Goal: Transaction & Acquisition: Book appointment/travel/reservation

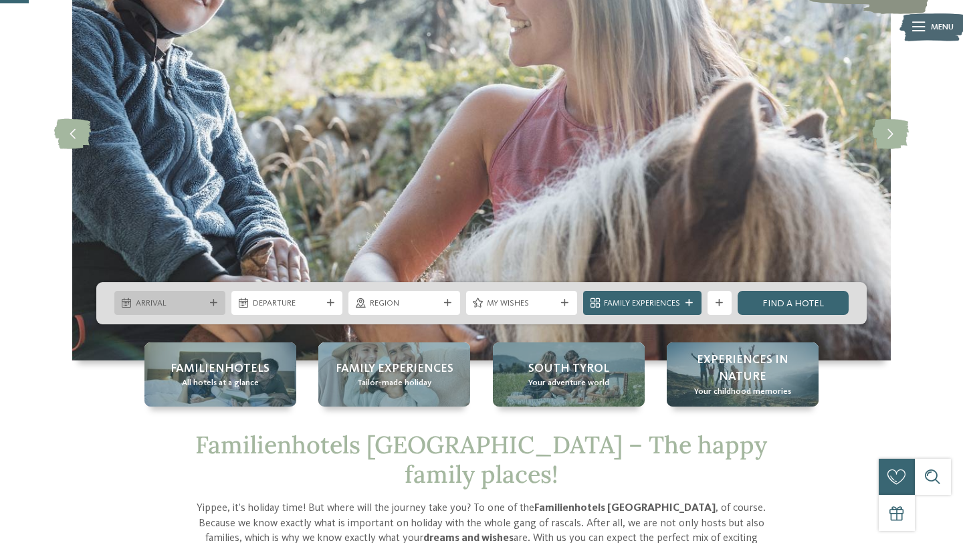
click at [189, 309] on span "Arrival" at bounding box center [170, 304] width 69 height 12
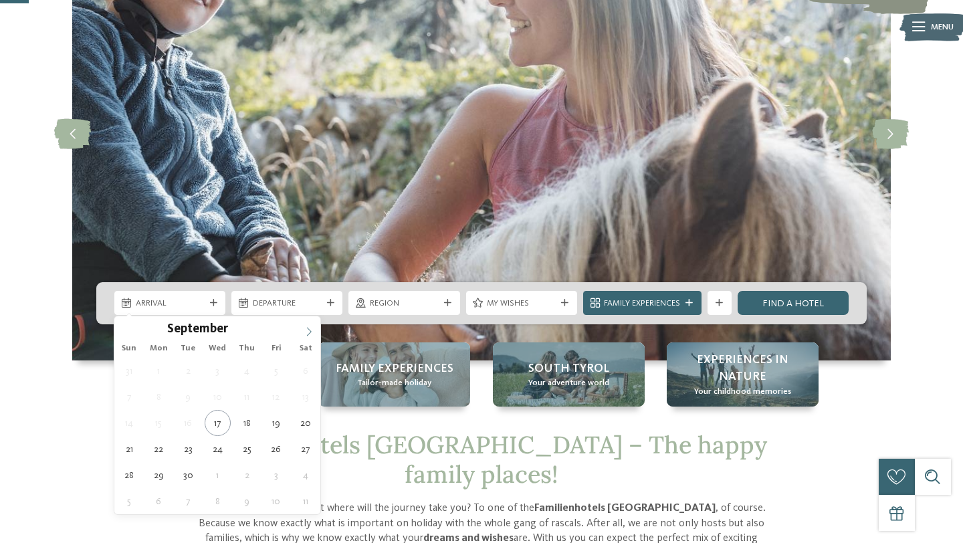
click at [302, 327] on span at bounding box center [309, 327] width 23 height 23
click at [302, 328] on span at bounding box center [309, 327] width 23 height 23
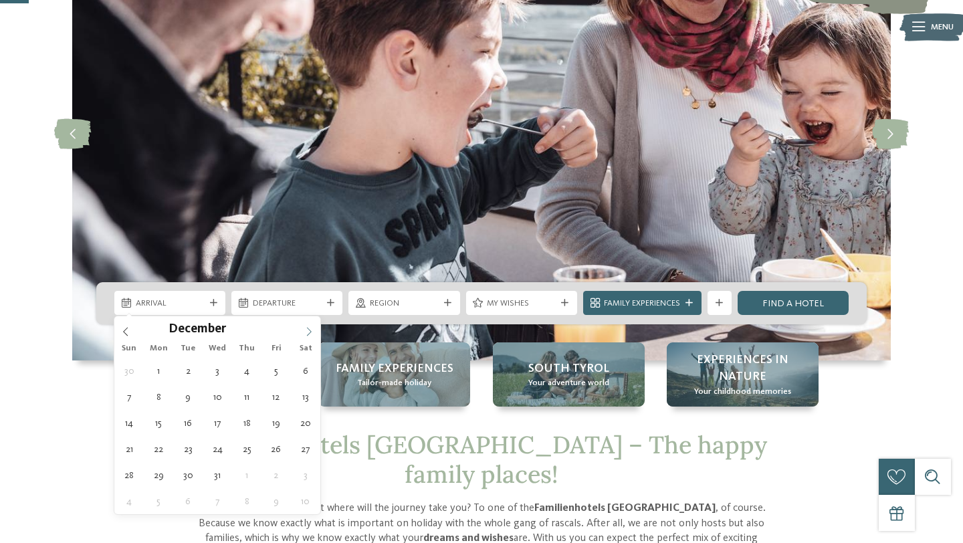
type input "****"
click at [302, 328] on span at bounding box center [309, 327] width 23 height 23
click at [307, 332] on icon at bounding box center [308, 331] width 9 height 9
type div "02.02.2026"
type input "****"
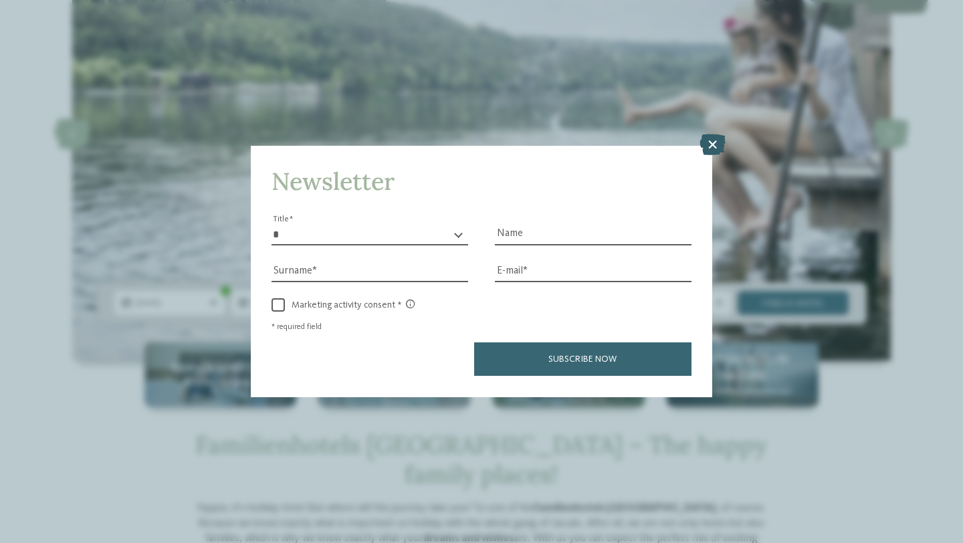
click at [711, 144] on icon at bounding box center [712, 144] width 26 height 21
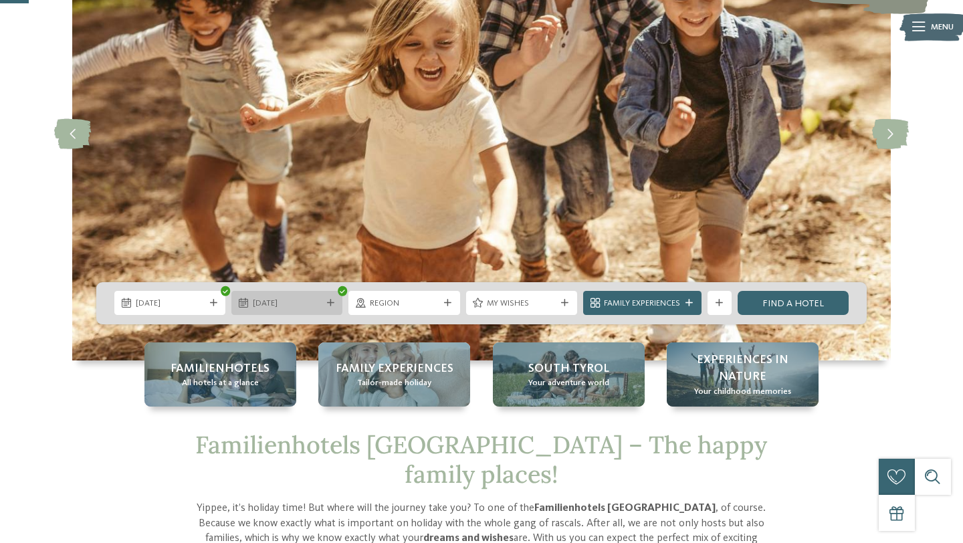
click at [273, 302] on span "02.02.2026" at bounding box center [287, 304] width 69 height 12
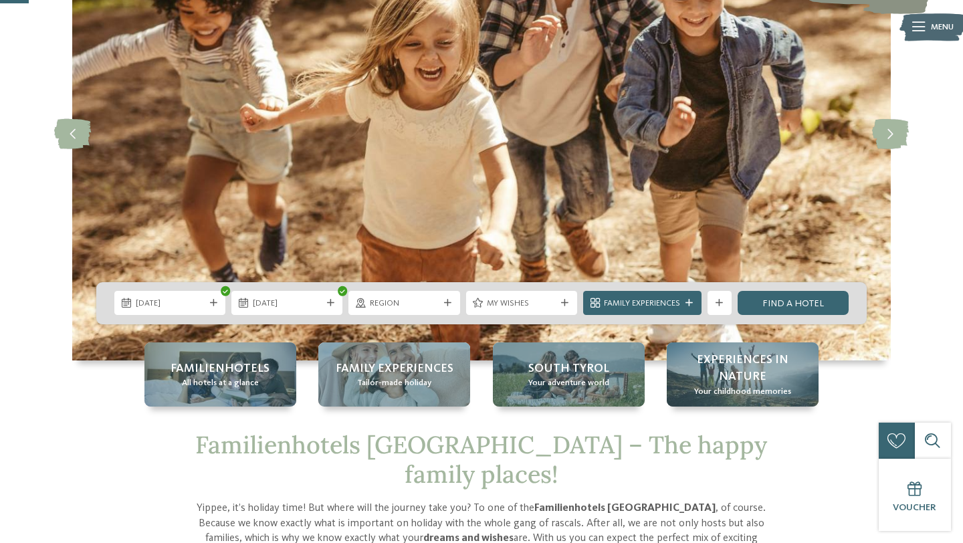
click at [276, 320] on div "02.02.2026 09.02.2026" at bounding box center [481, 303] width 770 height 42
click at [277, 308] on span "09.02.2026" at bounding box center [287, 304] width 69 height 12
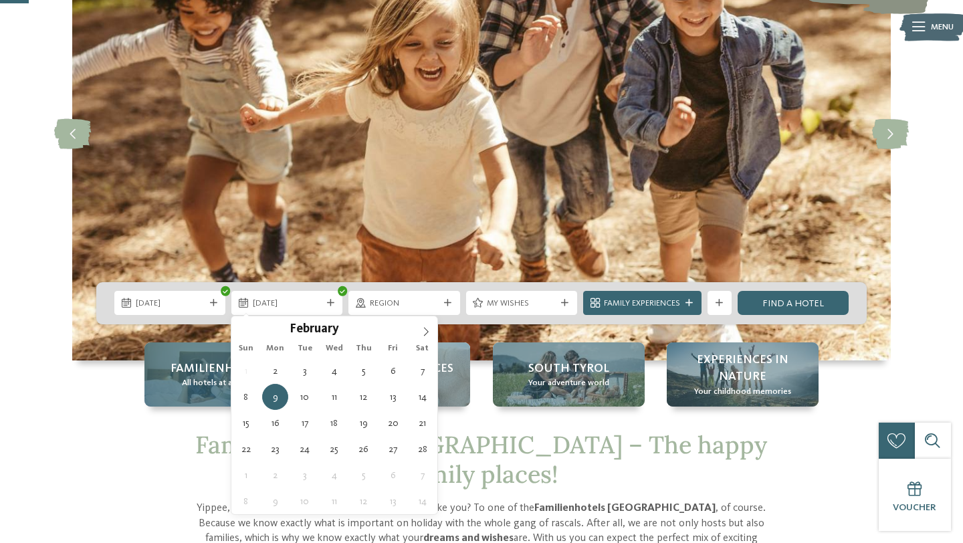
type div "08.02.2026"
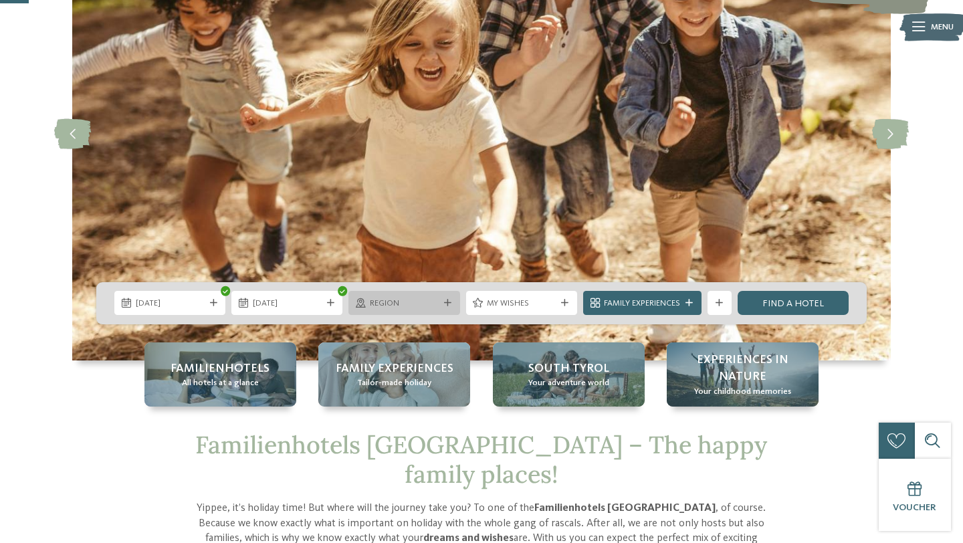
click at [407, 308] on span "Region" at bounding box center [404, 304] width 69 height 12
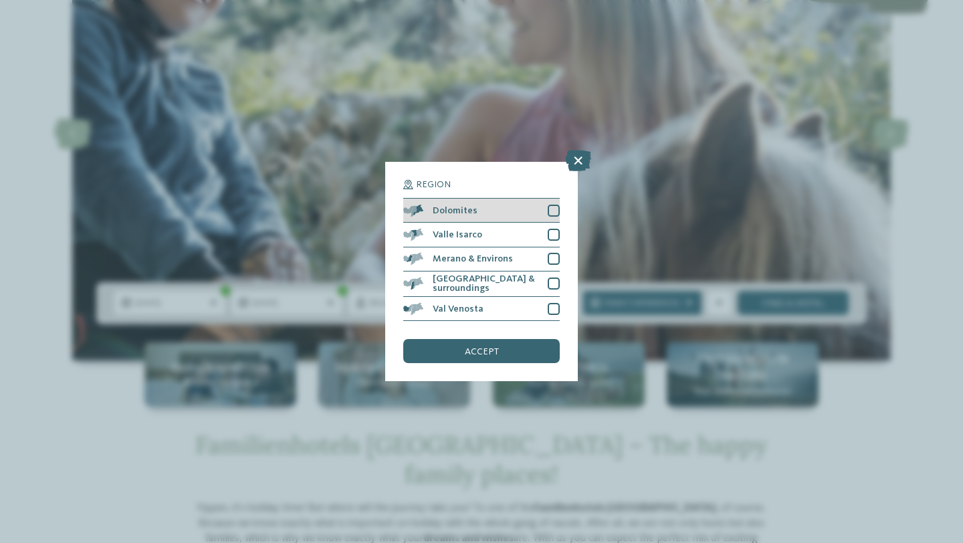
click at [553, 208] on div at bounding box center [554, 211] width 12 height 12
click at [523, 362] on div "accept" at bounding box center [481, 351] width 156 height 24
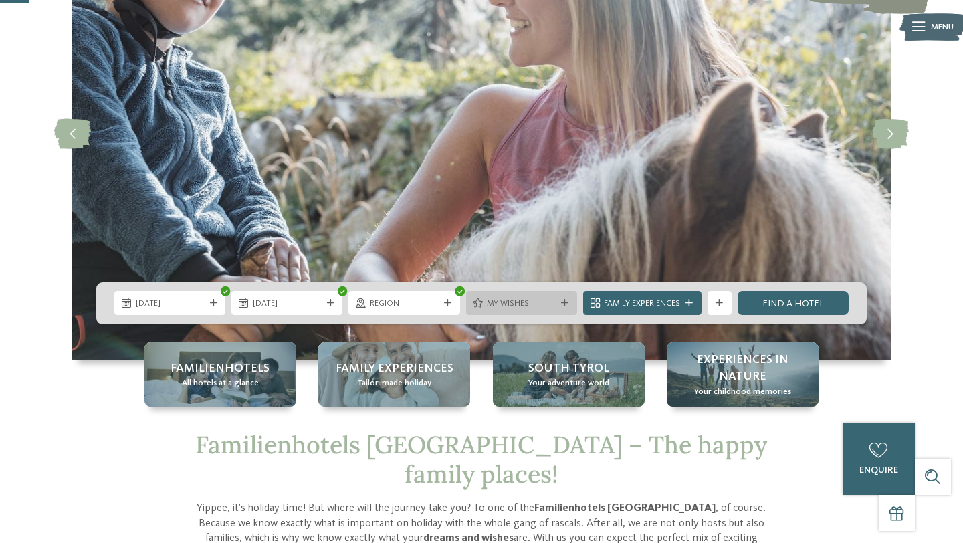
click at [496, 304] on span "My wishes" at bounding box center [521, 304] width 69 height 12
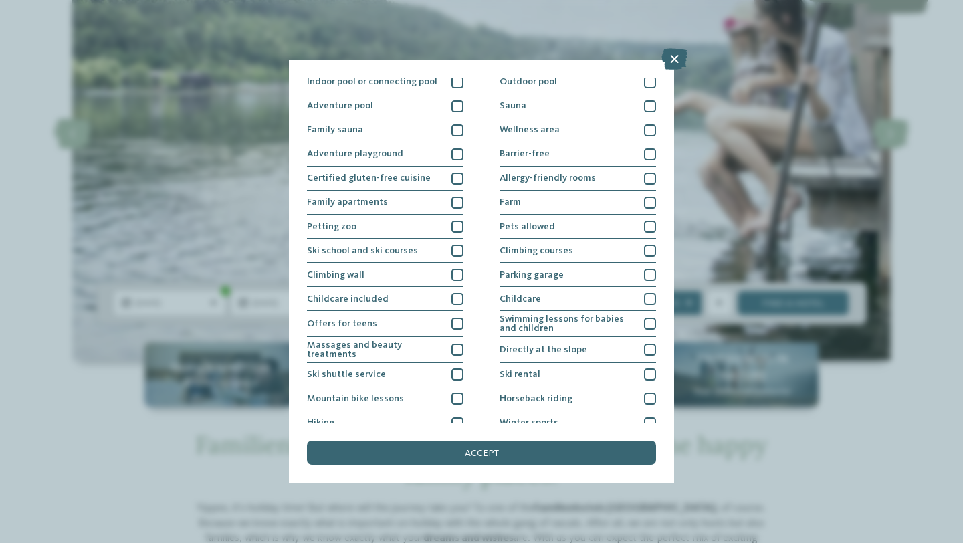
scroll to position [29, 0]
click at [566, 342] on div "Directly at the slope" at bounding box center [578, 349] width 156 height 26
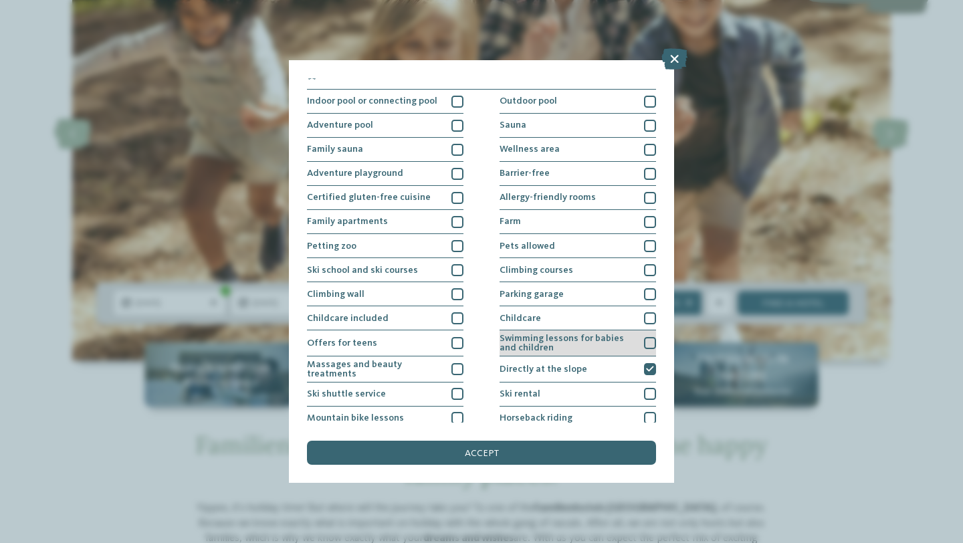
scroll to position [0, 0]
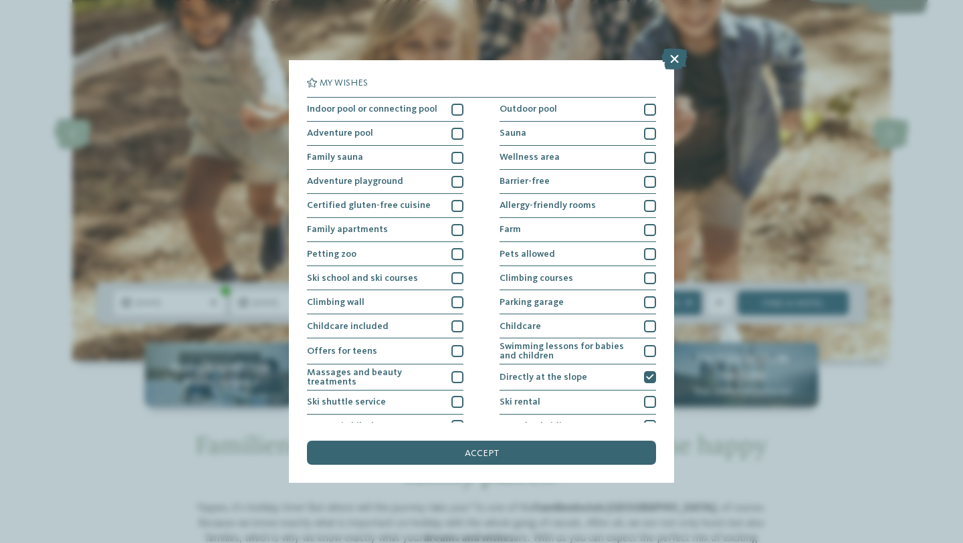
click at [481, 453] on span "accept" at bounding box center [482, 453] width 34 height 9
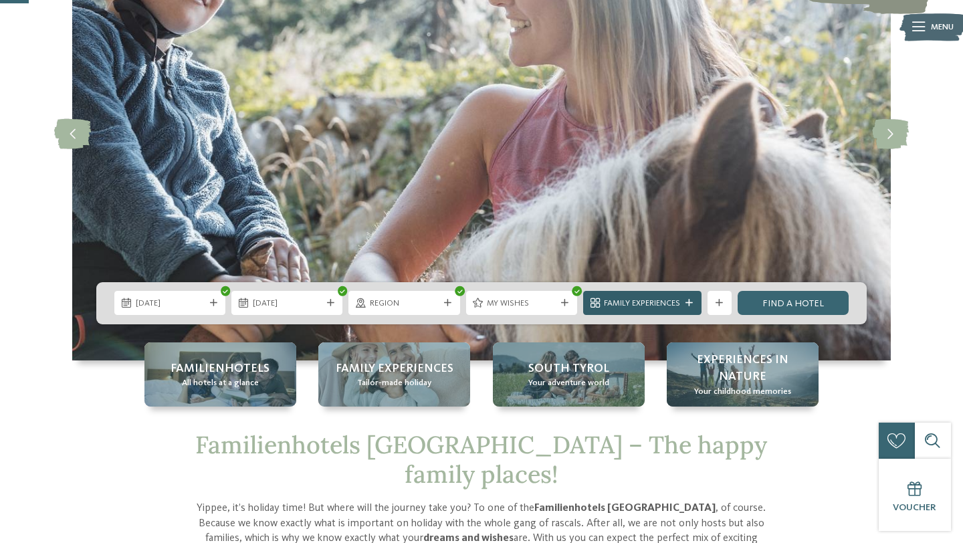
click at [657, 306] on span "Family Experiences" at bounding box center [642, 304] width 76 height 12
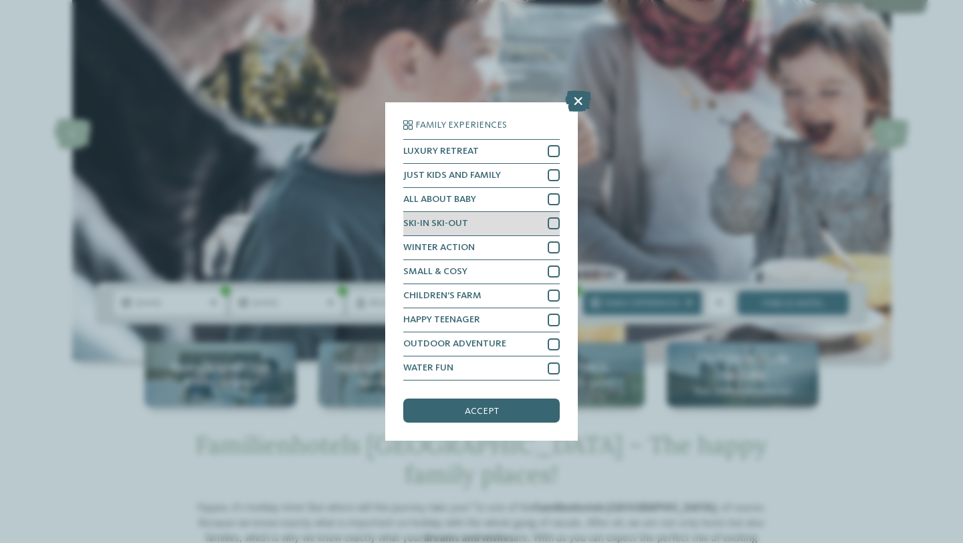
click at [557, 223] on div at bounding box center [554, 223] width 12 height 12
click at [506, 415] on div "accept" at bounding box center [481, 411] width 156 height 24
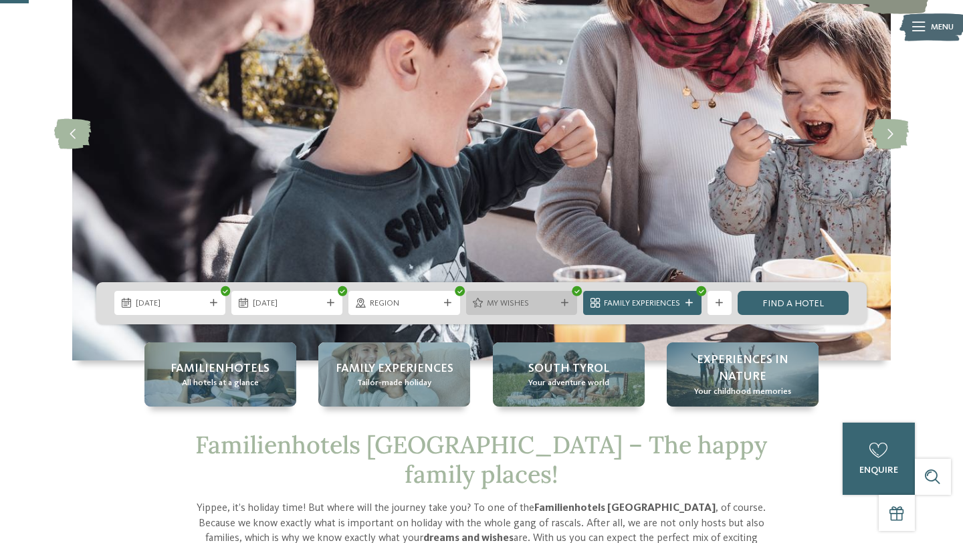
click at [503, 303] on span "My wishes" at bounding box center [521, 304] width 69 height 12
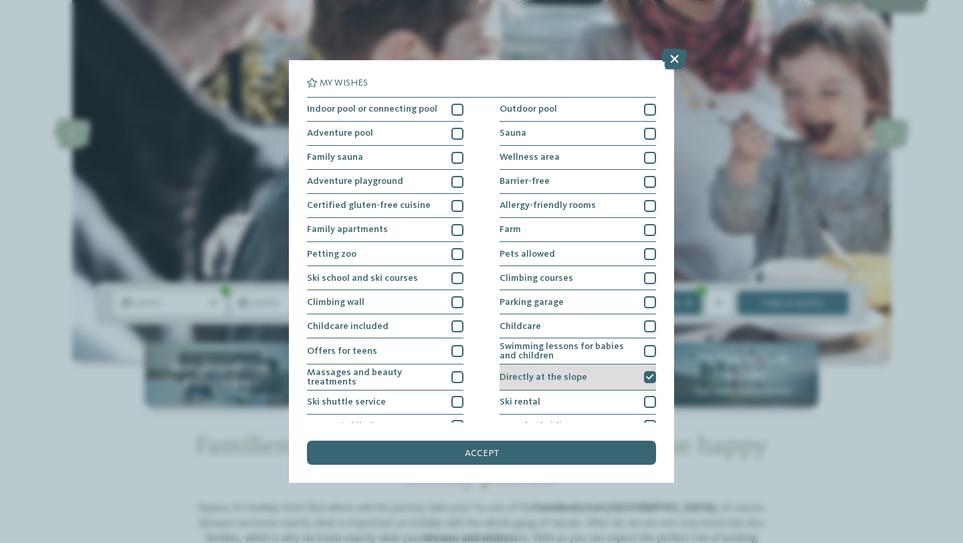
click at [652, 376] on icon at bounding box center [650, 377] width 8 height 7
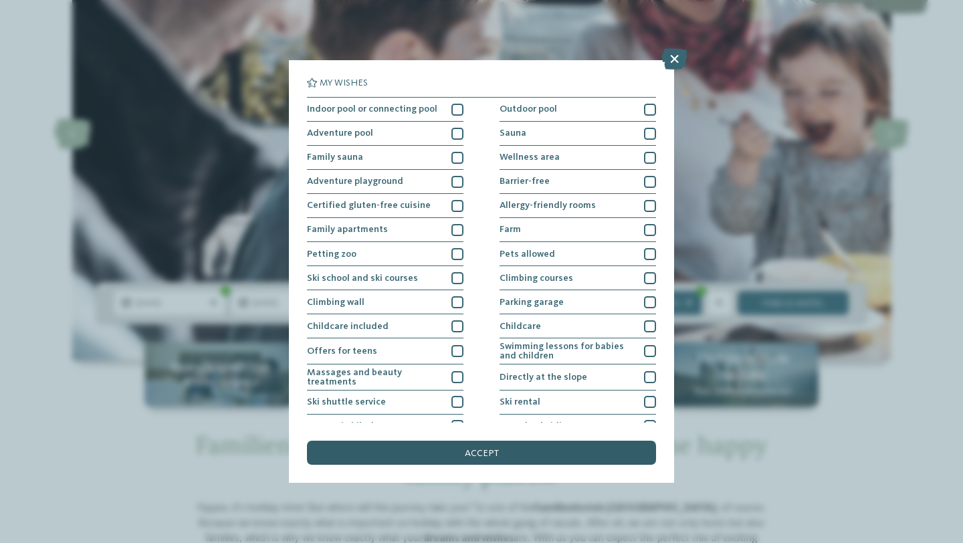
click at [611, 447] on div "accept" at bounding box center [481, 453] width 349 height 24
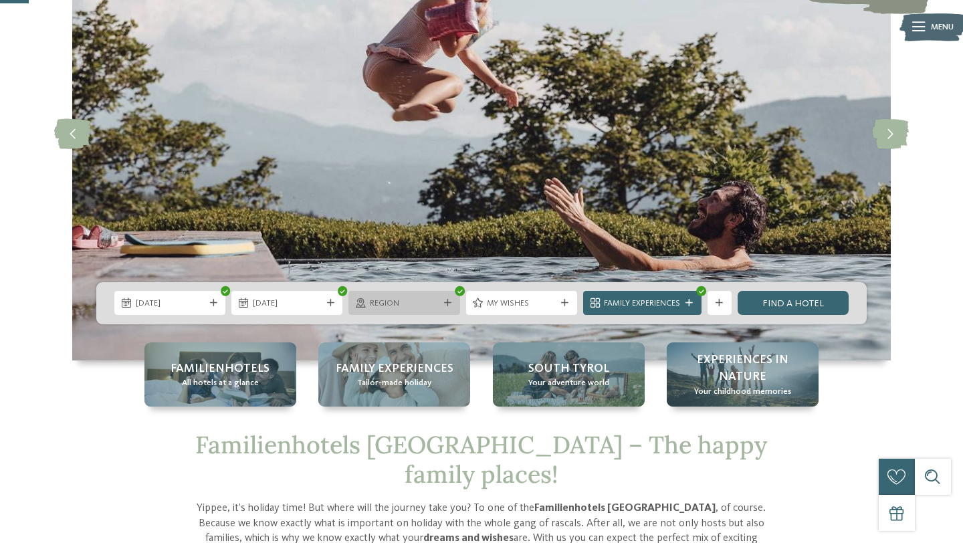
click at [440, 307] on div "Region" at bounding box center [403, 303] width 75 height 13
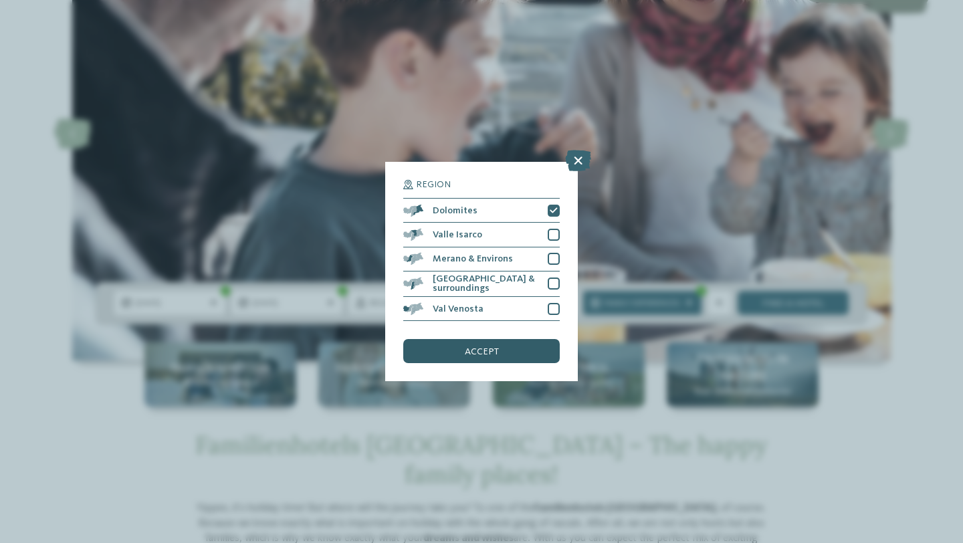
click at [489, 354] on span "accept" at bounding box center [482, 351] width 34 height 9
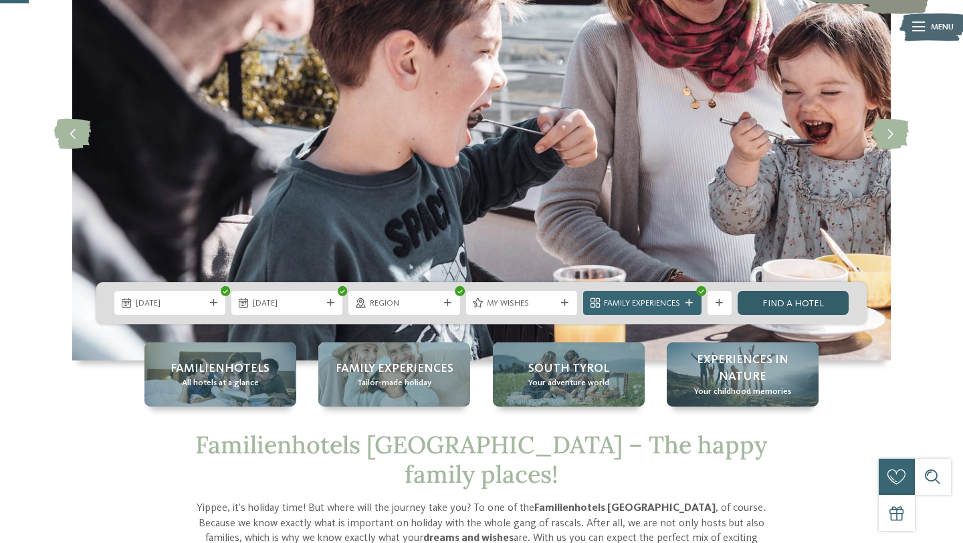
click at [756, 302] on link "Find a hotel" at bounding box center [793, 303] width 111 height 24
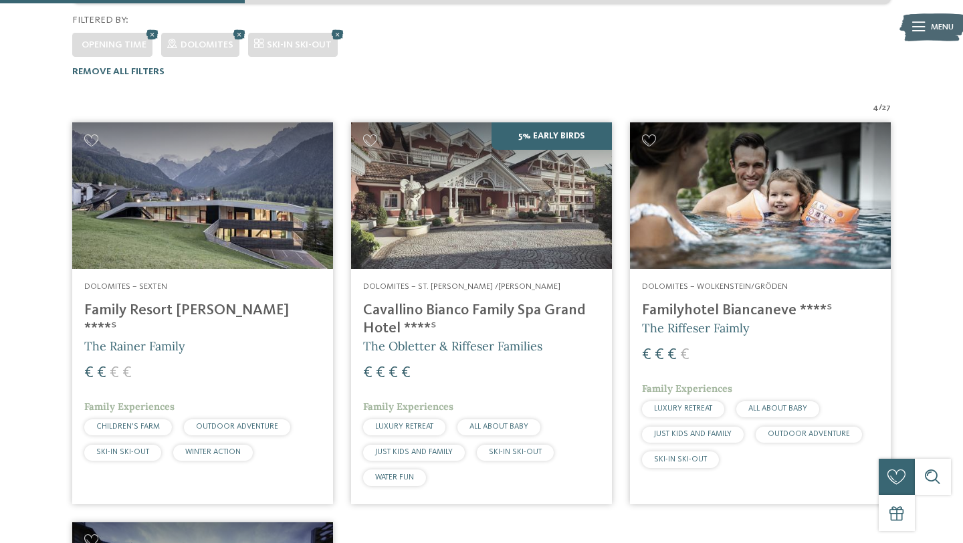
scroll to position [352, 0]
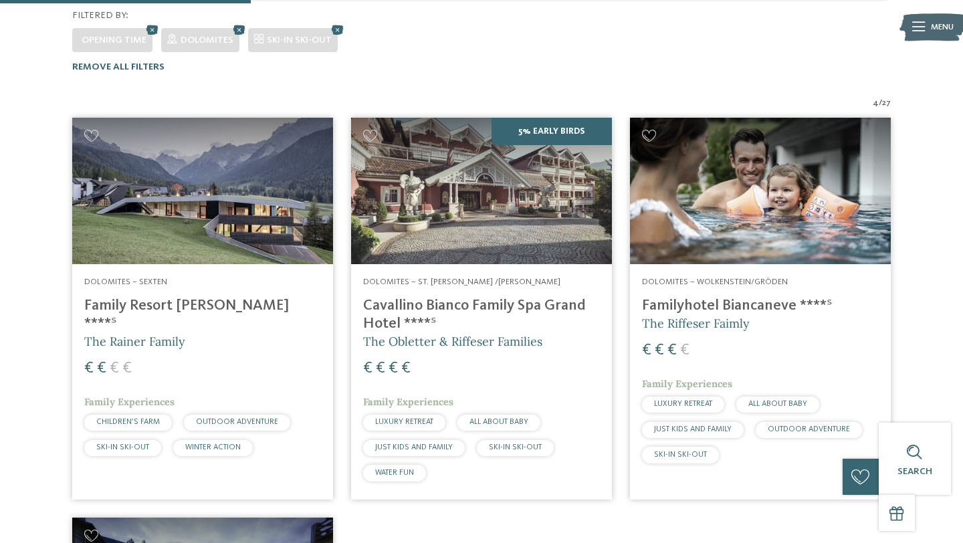
click at [246, 196] on img at bounding box center [202, 191] width 261 height 146
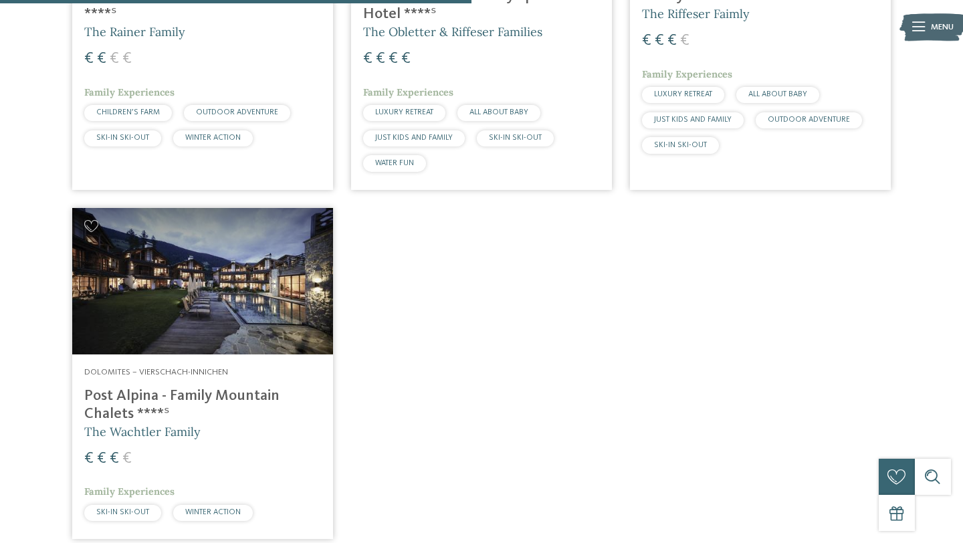
scroll to position [663, 0]
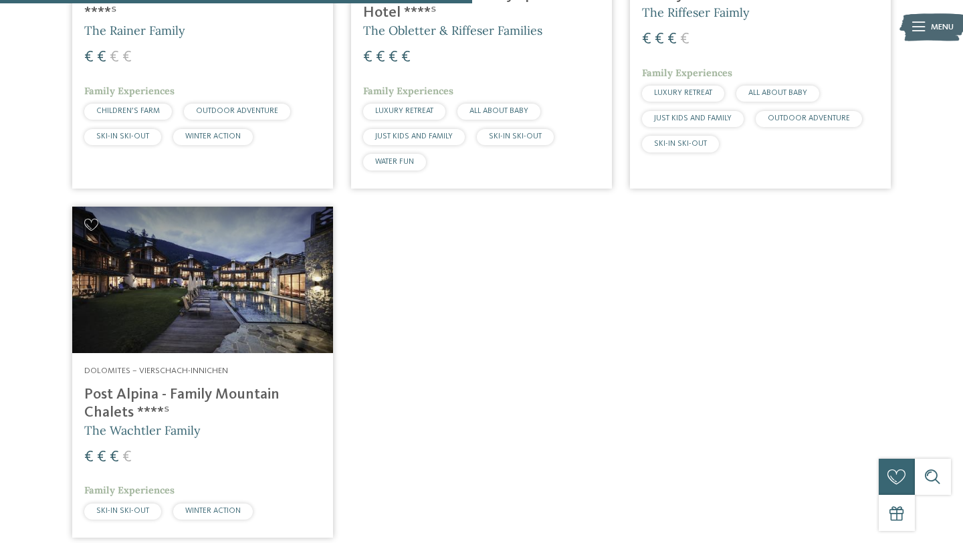
click at [292, 298] on img at bounding box center [202, 280] width 261 height 146
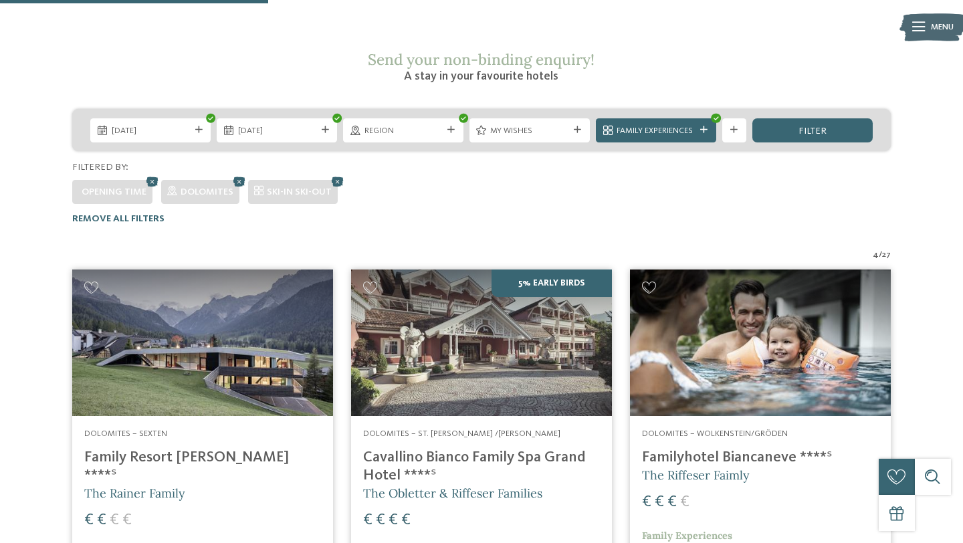
scroll to position [0, 0]
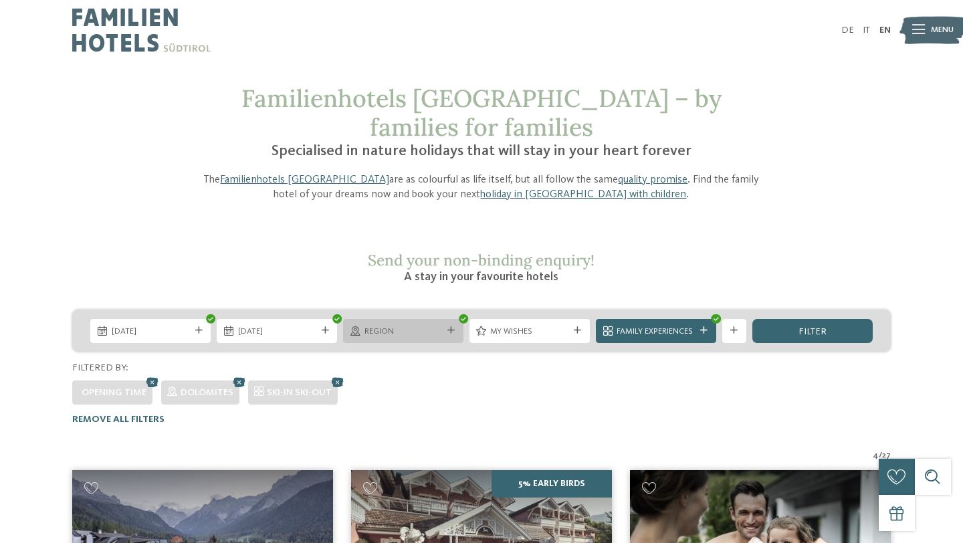
click at [416, 326] on span "Region" at bounding box center [403, 332] width 78 height 12
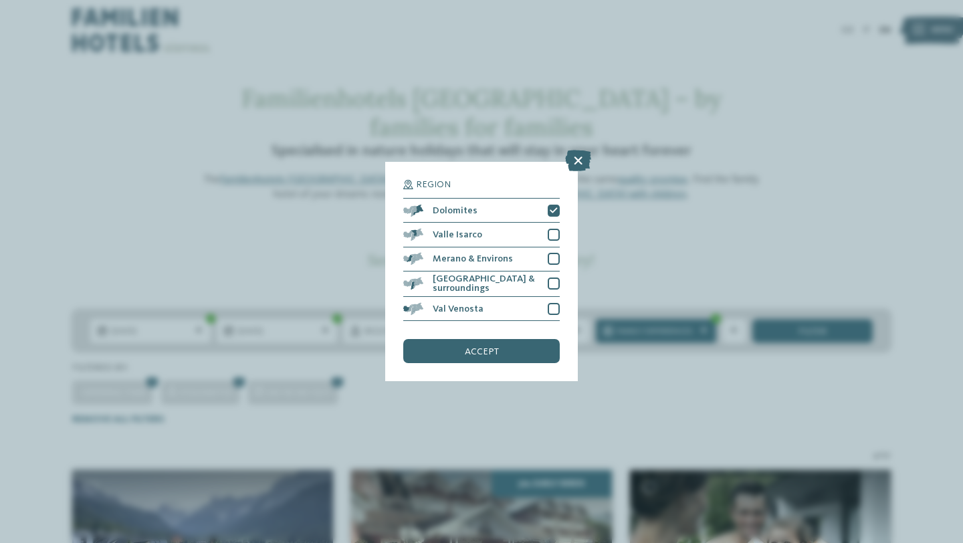
click at [621, 344] on div "Region Dolomites" at bounding box center [481, 271] width 963 height 543
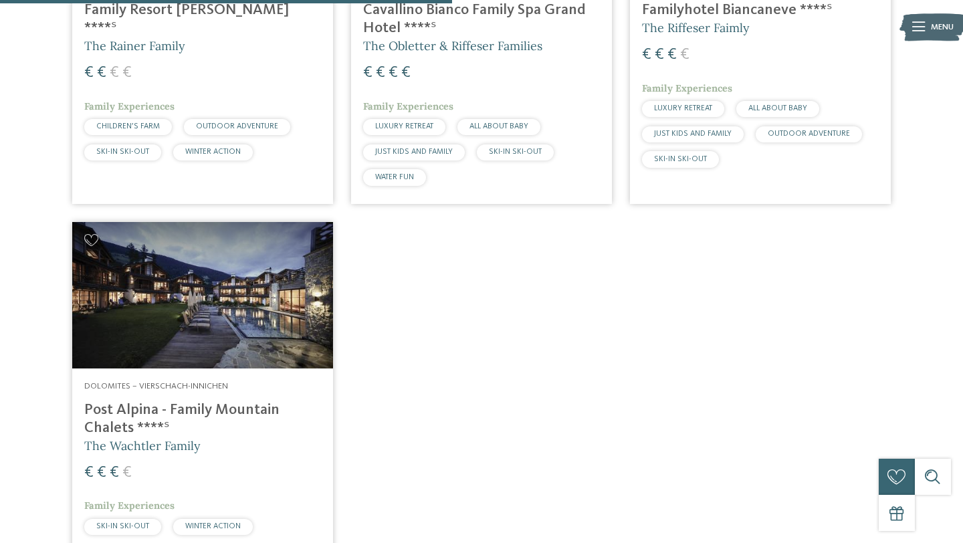
scroll to position [663, 0]
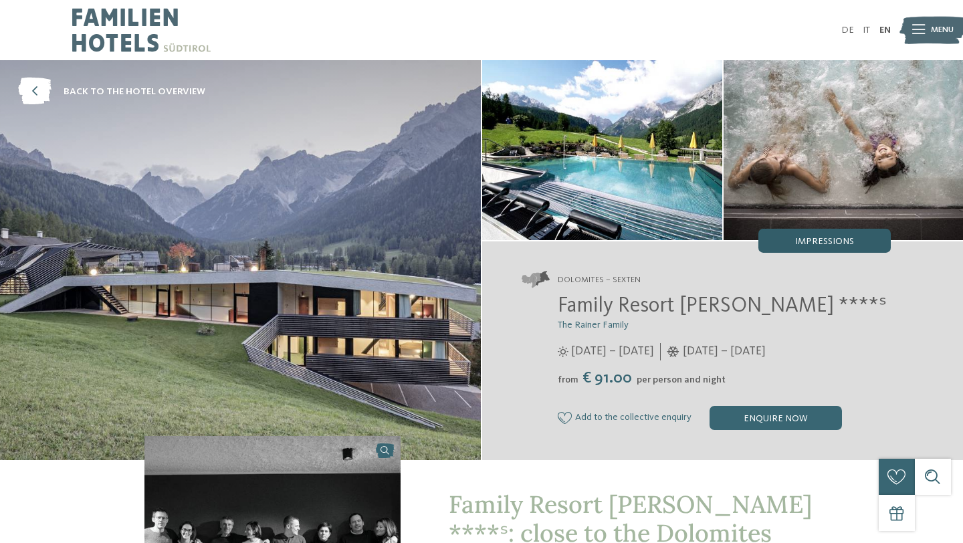
click at [800, 232] on div "Impressions" at bounding box center [824, 241] width 132 height 24
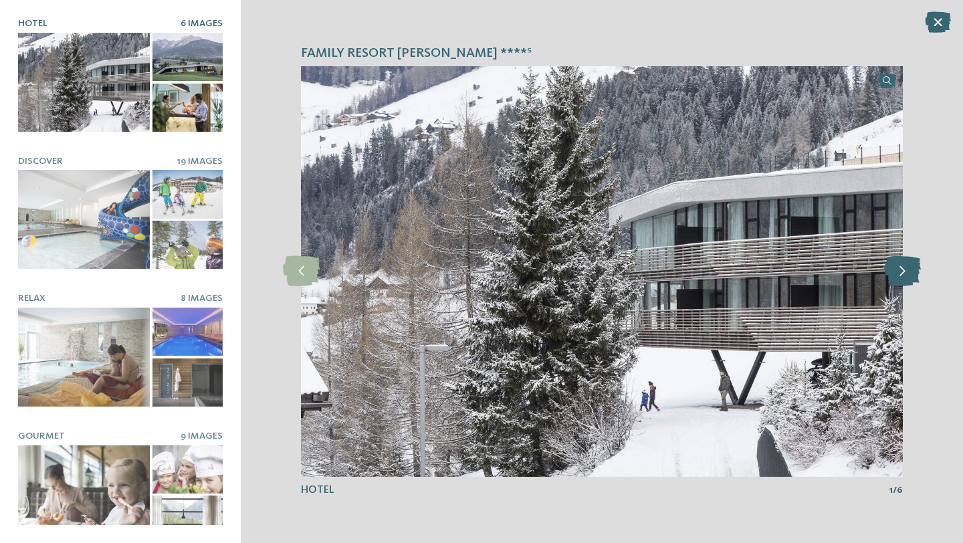
click at [915, 272] on icon at bounding box center [902, 271] width 37 height 30
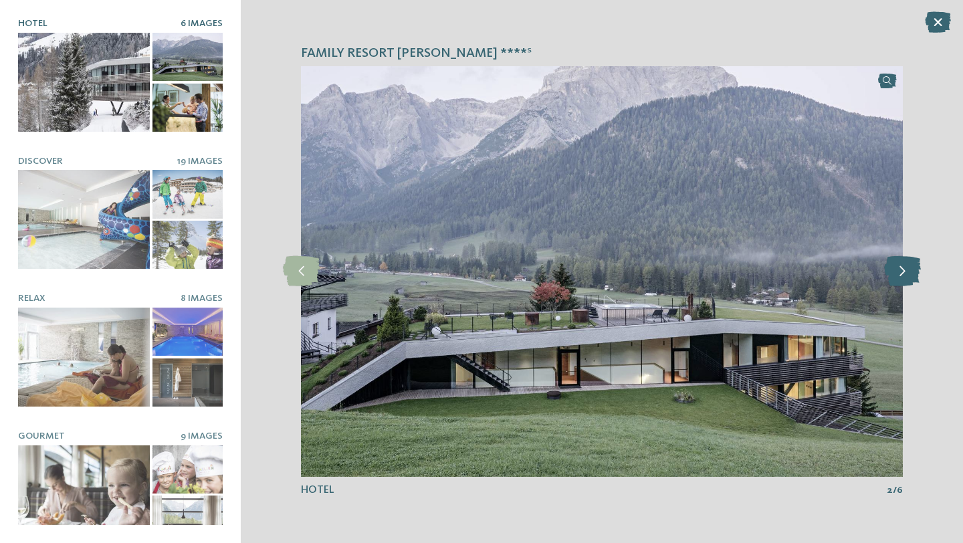
click at [909, 268] on icon at bounding box center [902, 271] width 37 height 30
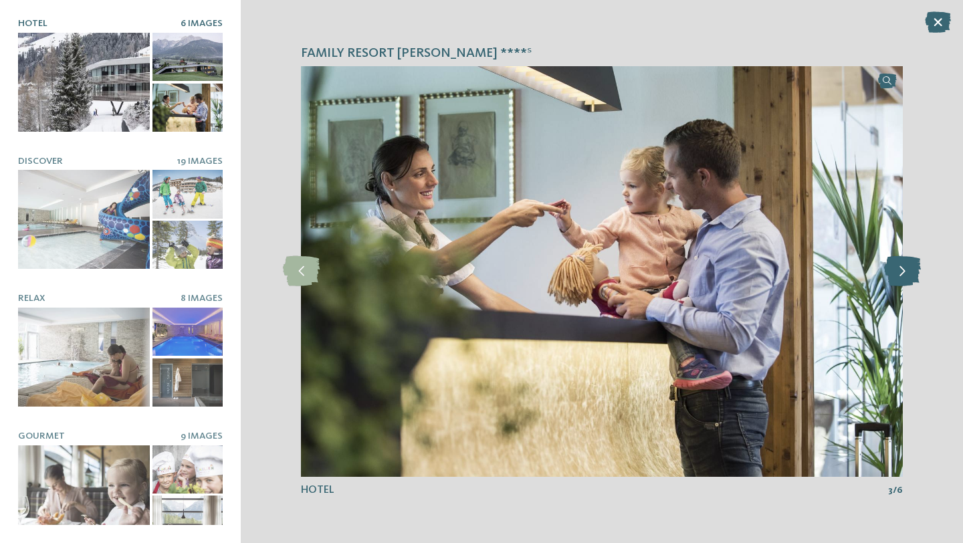
click at [909, 268] on icon at bounding box center [902, 271] width 37 height 30
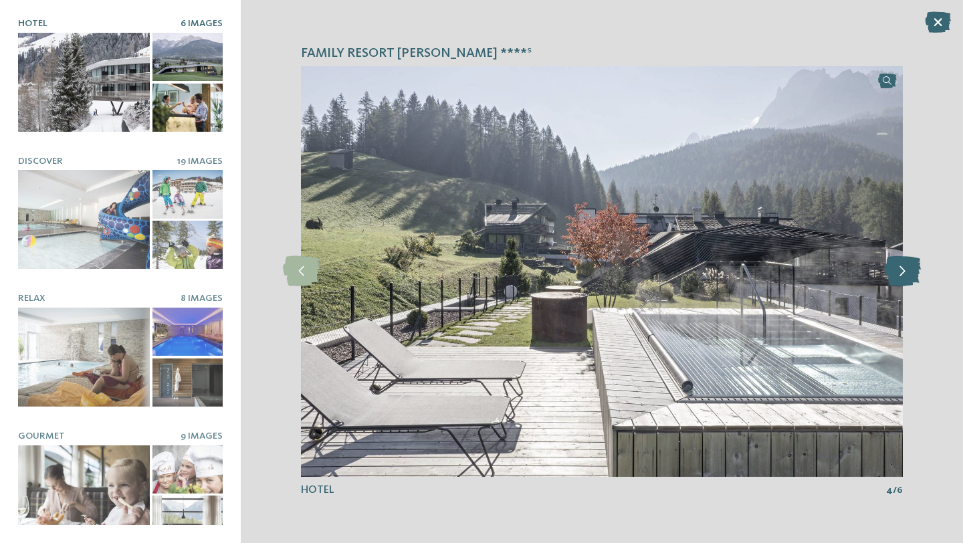
click at [909, 268] on icon at bounding box center [902, 271] width 37 height 30
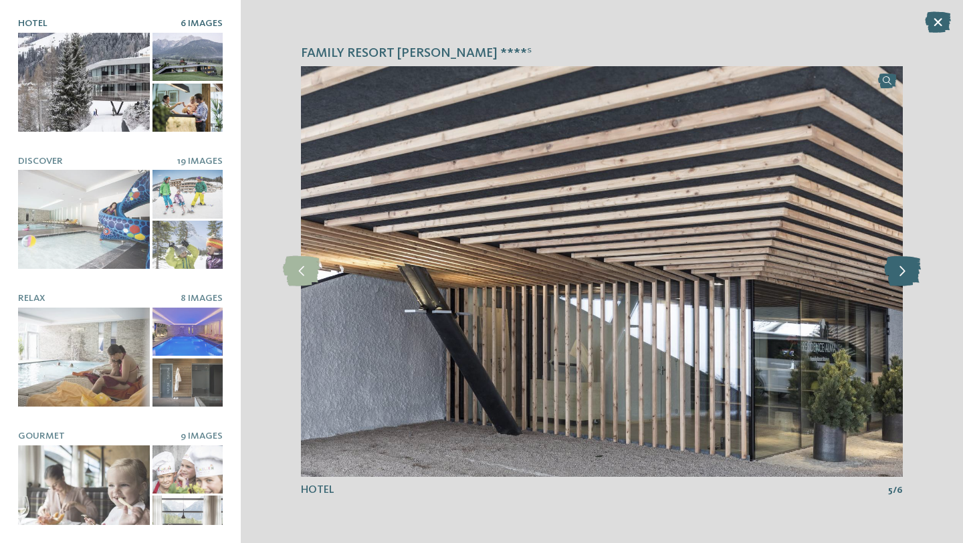
click at [909, 268] on icon at bounding box center [902, 271] width 37 height 30
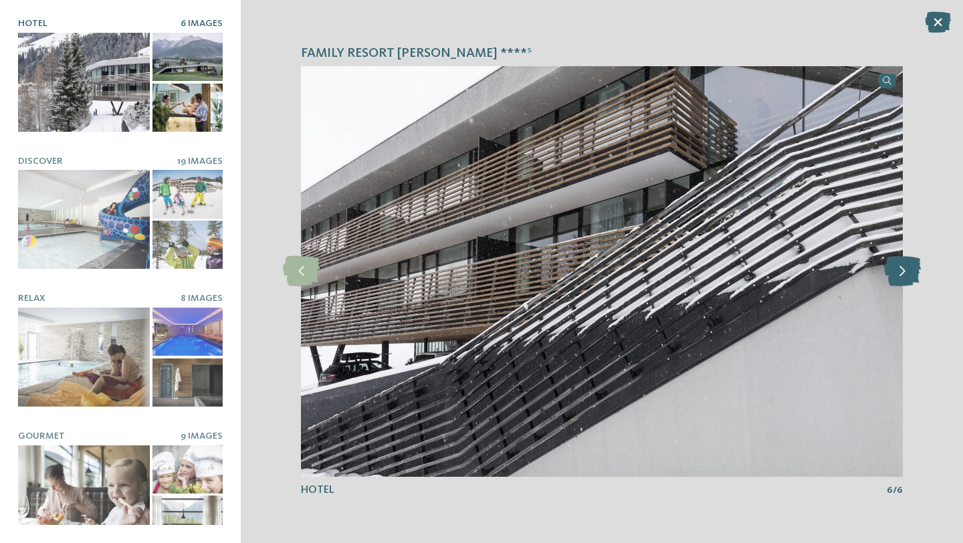
click at [909, 268] on icon at bounding box center [902, 271] width 37 height 30
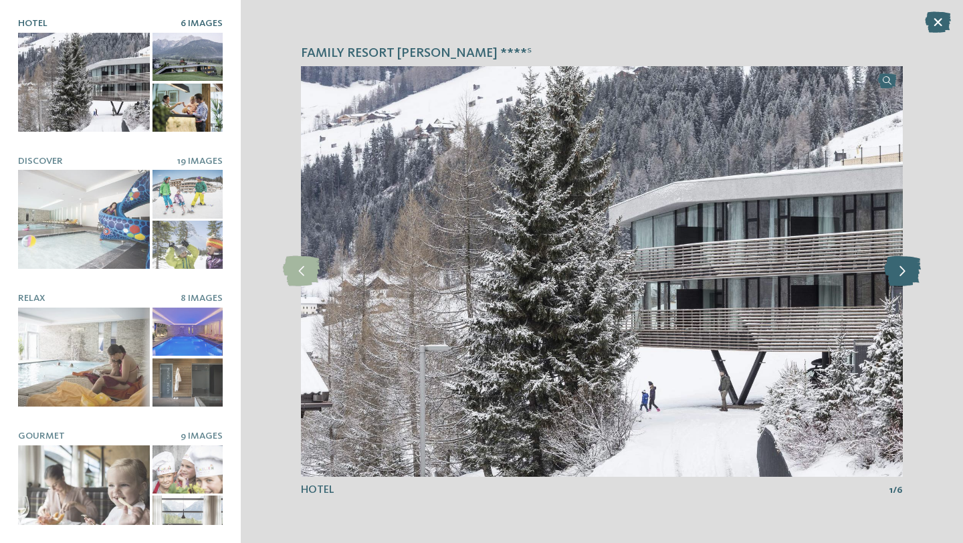
click at [909, 268] on icon at bounding box center [902, 271] width 37 height 30
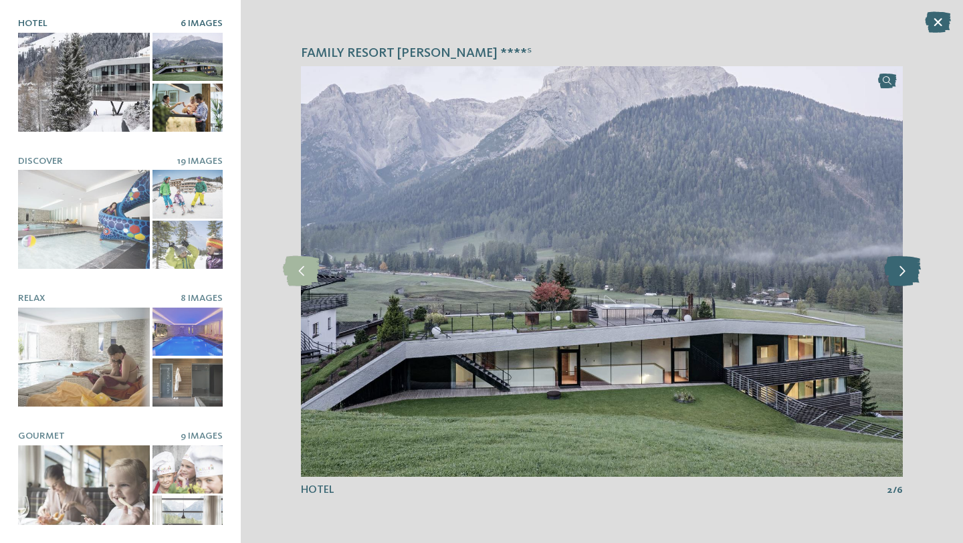
click at [909, 268] on icon at bounding box center [902, 271] width 37 height 30
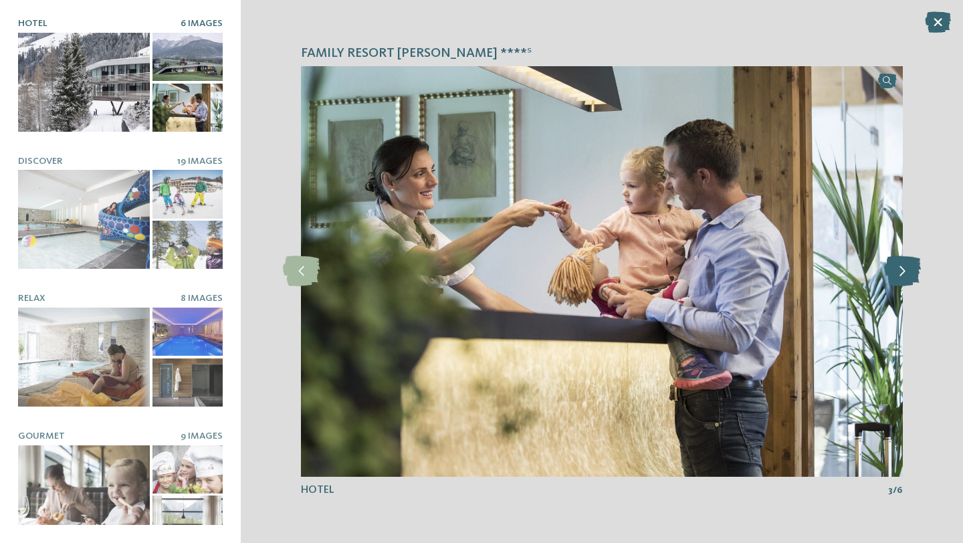
click at [909, 268] on icon at bounding box center [902, 271] width 37 height 30
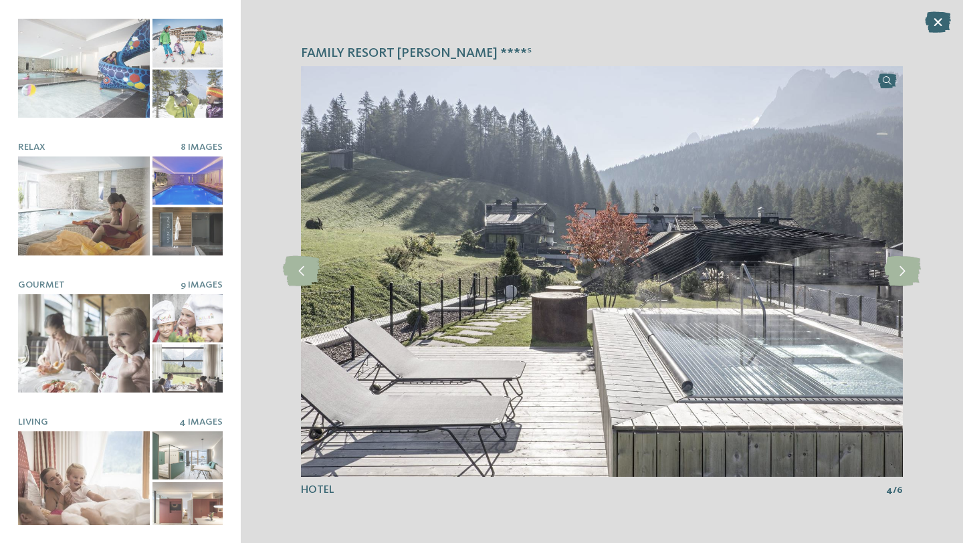
scroll to position [156, 0]
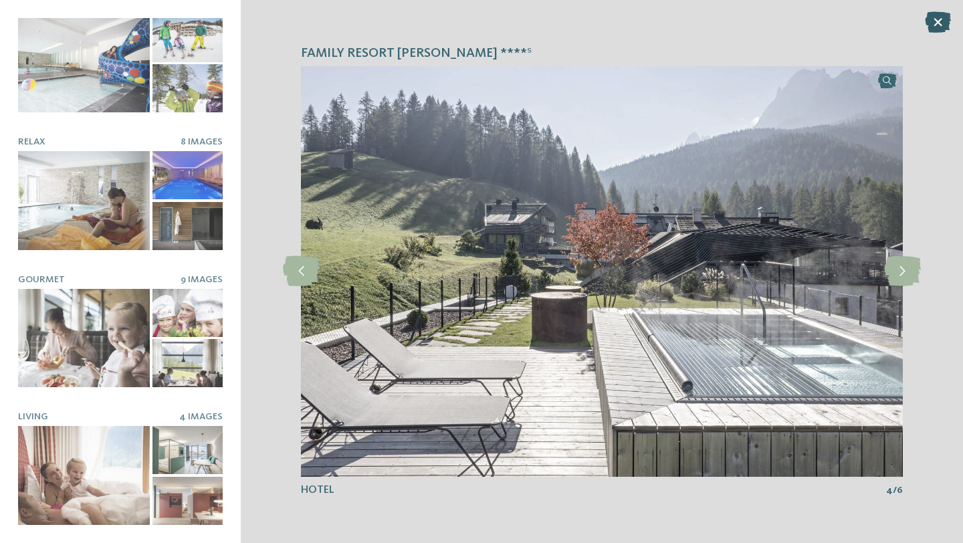
click at [938, 25] on icon at bounding box center [938, 21] width 26 height 21
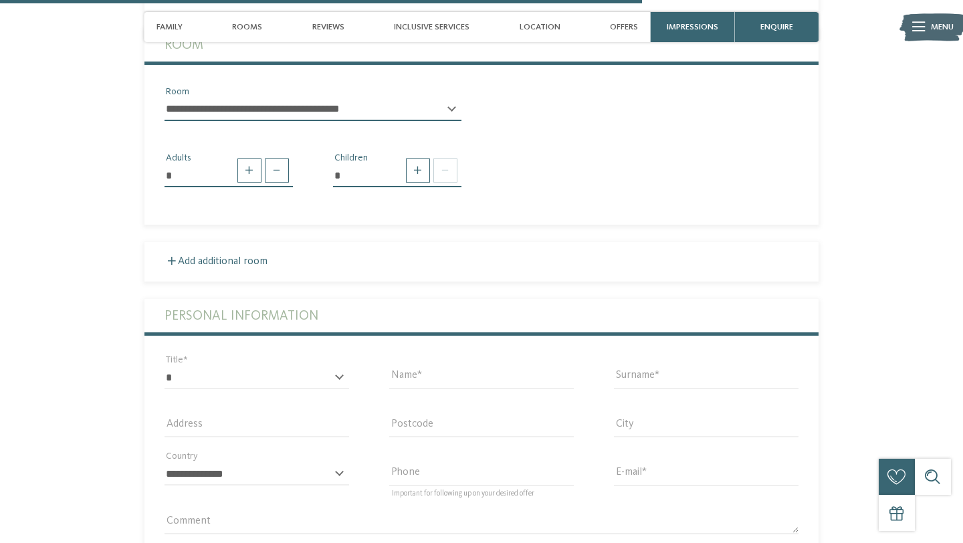
scroll to position [2166, 0]
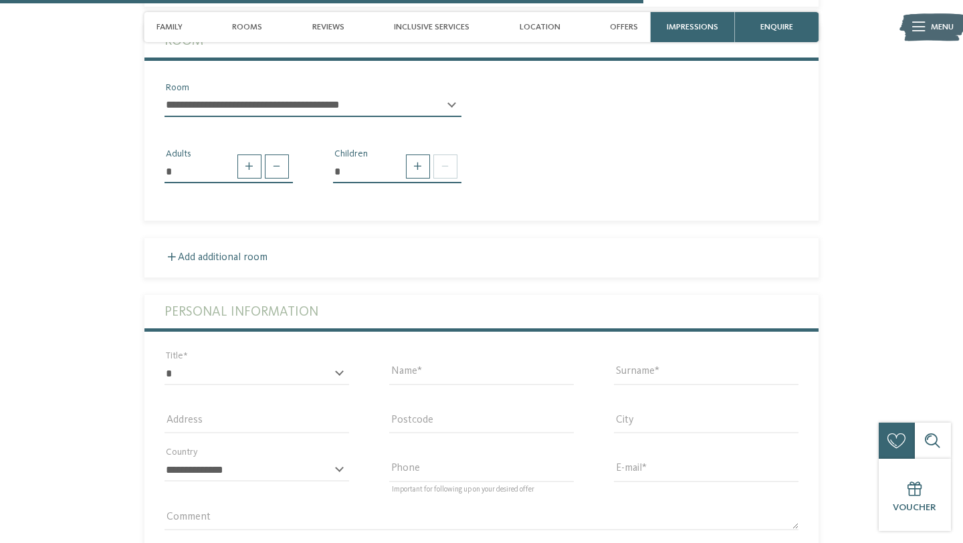
click at [318, 102] on select "**********" at bounding box center [313, 105] width 297 height 23
click at [290, 91] on div "**********" at bounding box center [312, 104] width 337 height 47
click at [291, 104] on select "**********" at bounding box center [313, 105] width 297 height 23
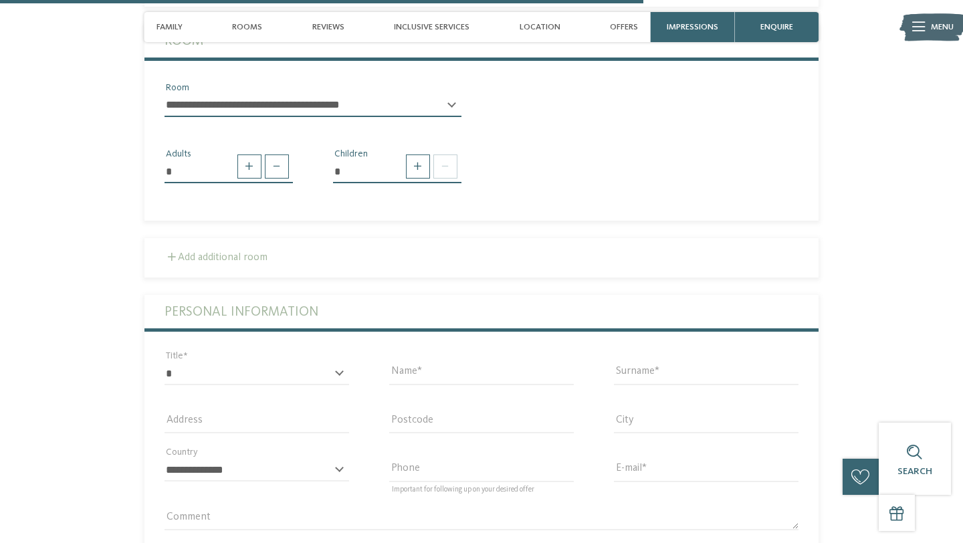
click at [231, 259] on label "Add additional room" at bounding box center [216, 257] width 103 height 11
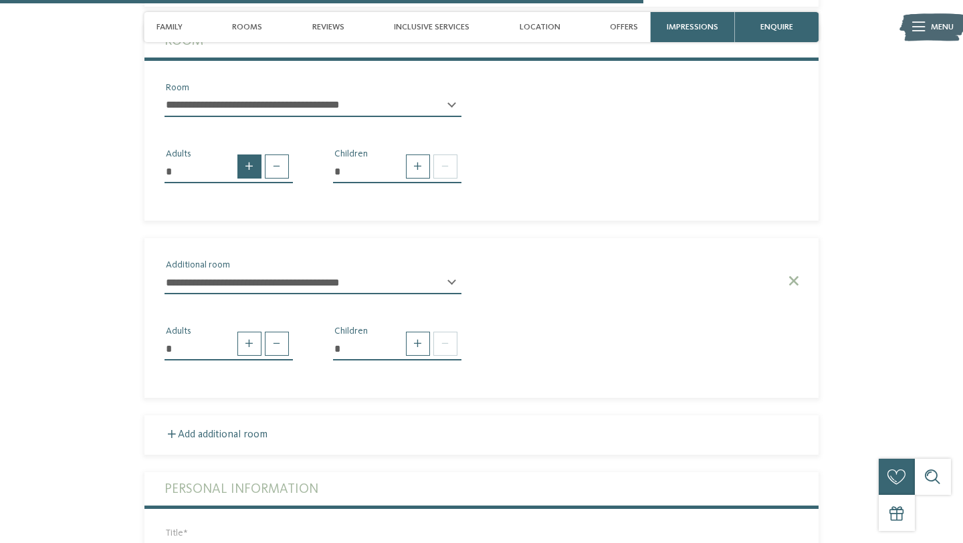
click at [247, 168] on span at bounding box center [249, 166] width 24 height 24
click at [252, 174] on span at bounding box center [249, 166] width 24 height 24
type input "*"
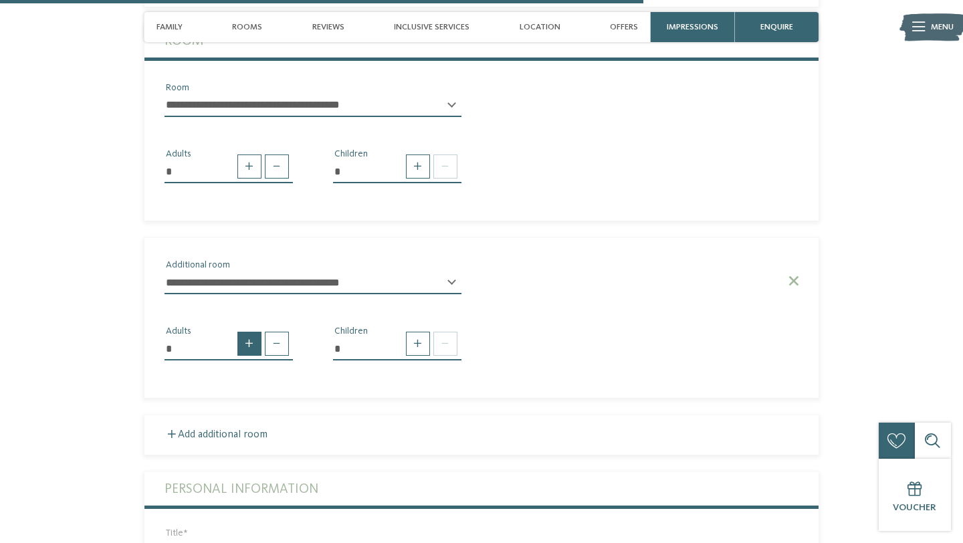
click at [251, 346] on span at bounding box center [249, 344] width 24 height 24
click at [251, 347] on span at bounding box center [249, 344] width 24 height 24
type input "*"
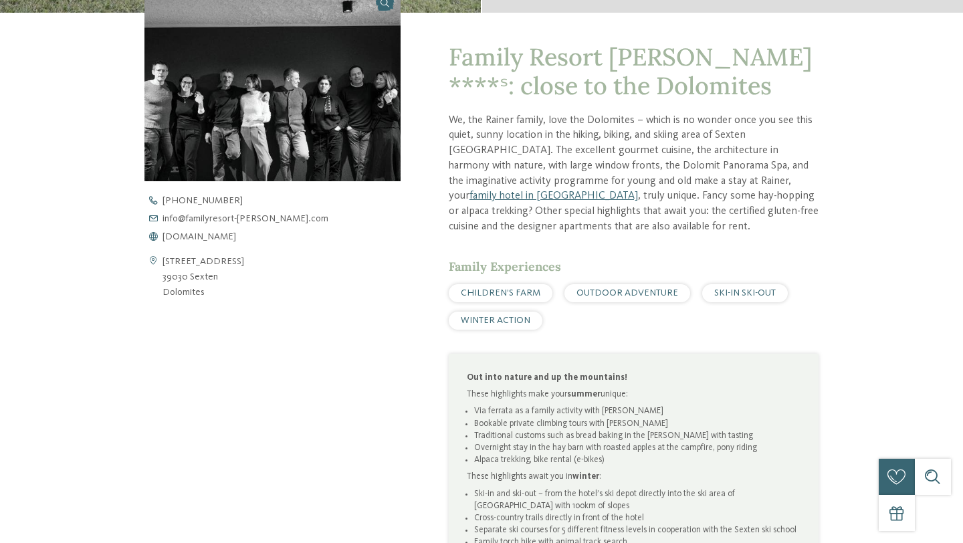
scroll to position [0, 0]
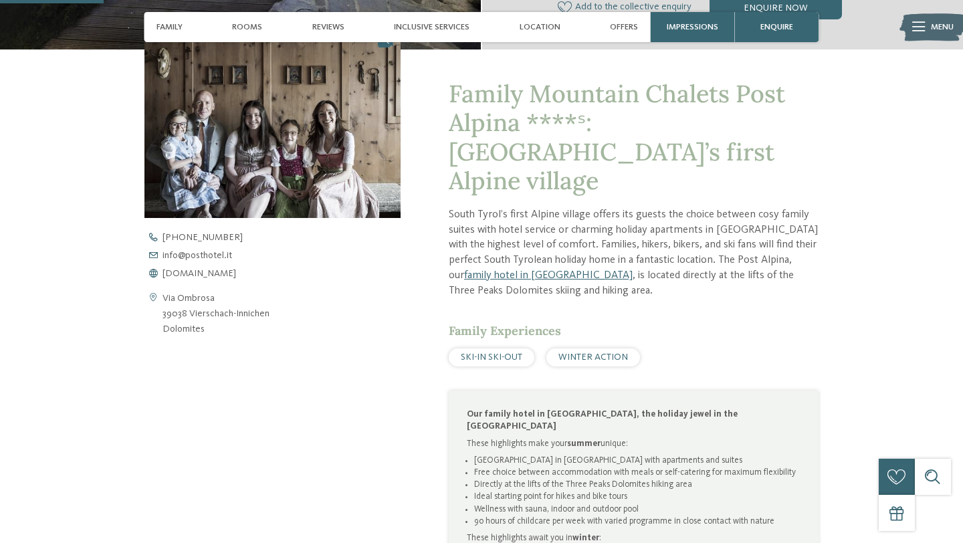
scroll to position [437, 0]
click at [633, 269] on link "family hotel in Innichen" at bounding box center [548, 274] width 169 height 11
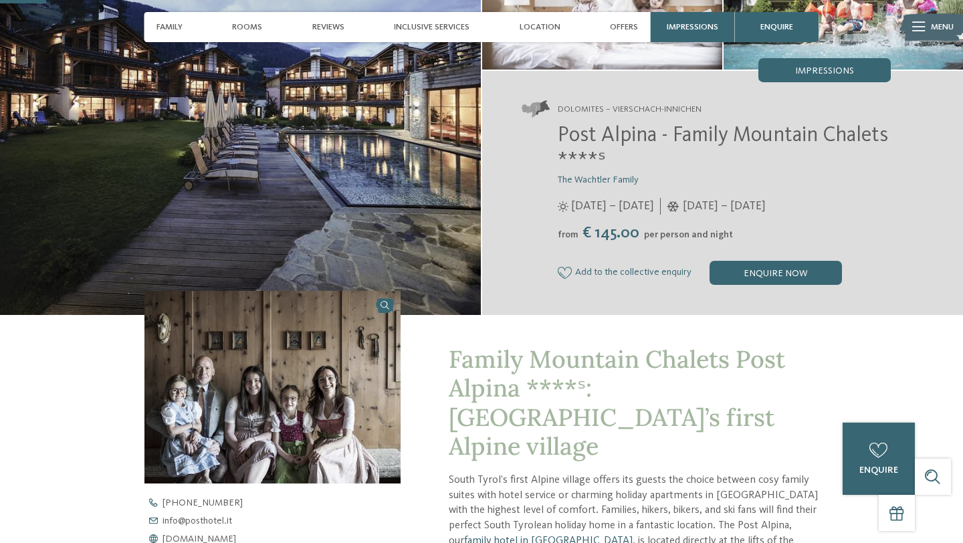
scroll to position [169, 0]
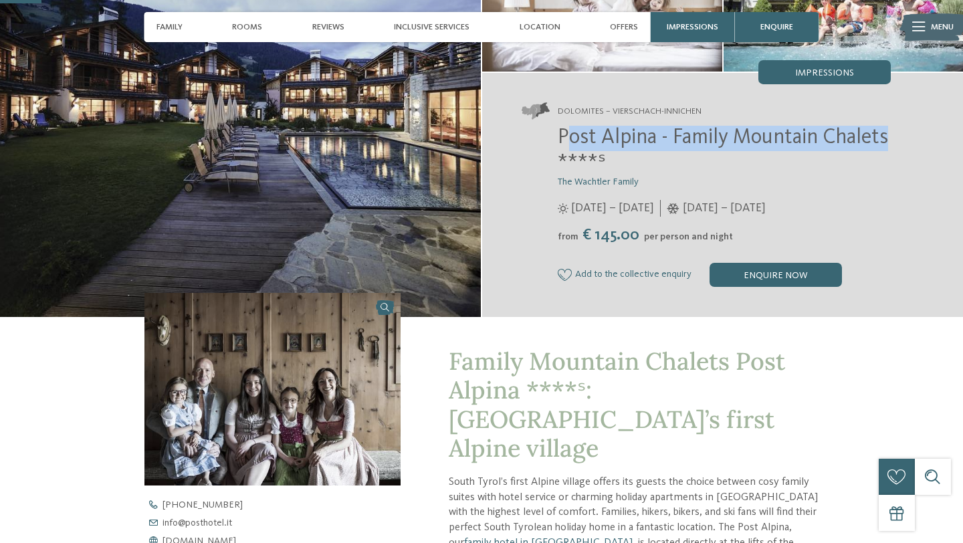
drag, startPoint x: 564, startPoint y: 136, endPoint x: 889, endPoint y: 136, distance: 325.7
click at [889, 136] on h2 "Post Alpina - Family Mountain Chalets ****ˢ" at bounding box center [724, 151] width 333 height 51
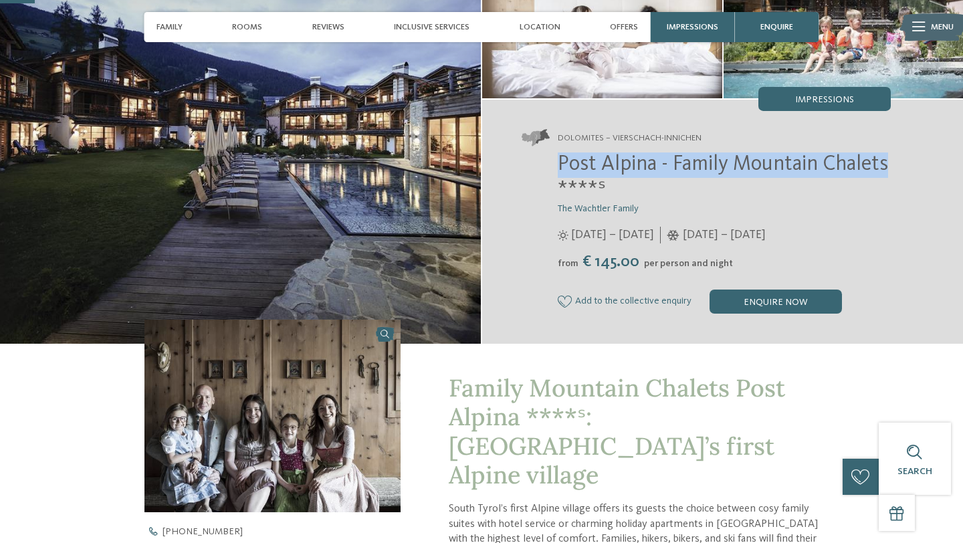
drag, startPoint x: 912, startPoint y: 167, endPoint x: 539, endPoint y: 155, distance: 373.3
click at [539, 155] on div "Dolomites – Vierschach-Innichen Post Alpina - Family Mountain Chalets ****ˢ The…" at bounding box center [722, 222] width 481 height 244
copy span "Post Alpina - Family Mountain Chalets"
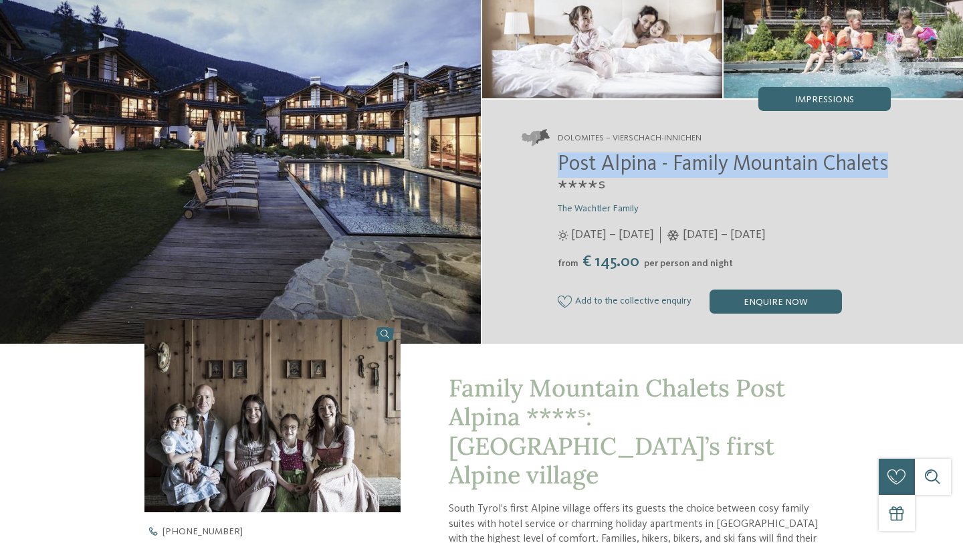
scroll to position [0, 0]
